Goal: Task Accomplishment & Management: Use online tool/utility

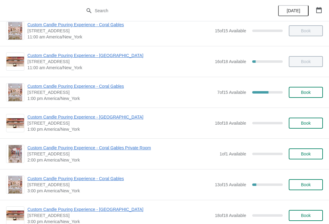
scroll to position [72, 0]
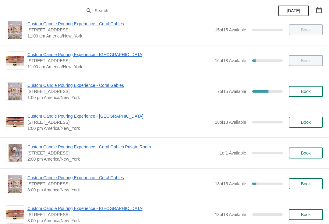
click at [104, 83] on span "Custom Candle Pouring Experience - Coral Gables" at bounding box center [120, 85] width 187 height 6
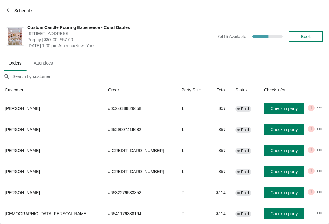
scroll to position [3, 0]
click at [271, 194] on span "Check in party" at bounding box center [283, 192] width 27 height 5
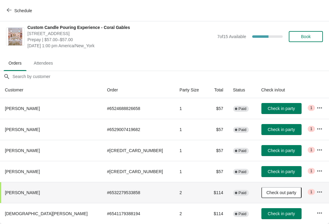
click at [316, 215] on icon "button" at bounding box center [319, 213] width 6 height 6
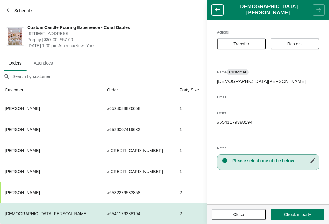
click at [296, 219] on button "Check in party" at bounding box center [297, 214] width 54 height 11
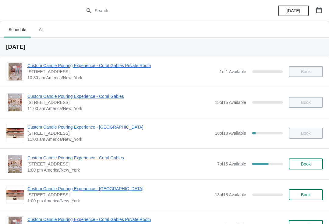
scroll to position [14, 0]
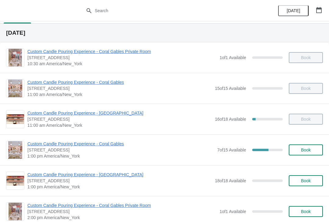
click at [95, 153] on span "1:00 pm America/New_York" at bounding box center [120, 156] width 187 height 6
click at [114, 146] on span "Custom Candle Pouring Experience - Coral Gables" at bounding box center [120, 144] width 187 height 6
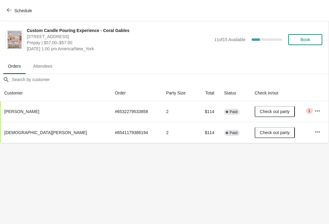
scroll to position [0, 0]
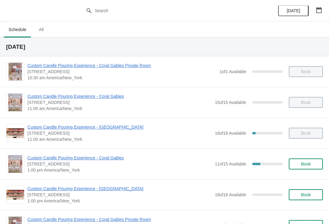
click at [102, 98] on span "Custom Candle Pouring Experience - Coral Gables" at bounding box center [119, 96] width 184 height 6
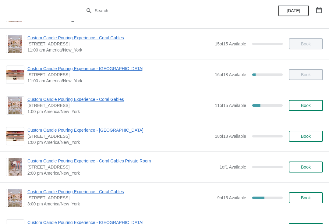
scroll to position [59, 0]
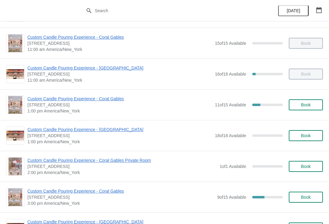
click at [111, 97] on span "Custom Candle Pouring Experience - Coral Gables" at bounding box center [119, 99] width 184 height 6
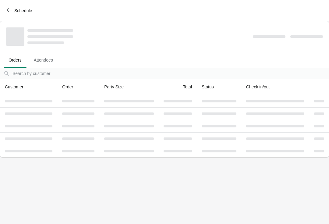
scroll to position [0, 0]
